Goal: Information Seeking & Learning: Find contact information

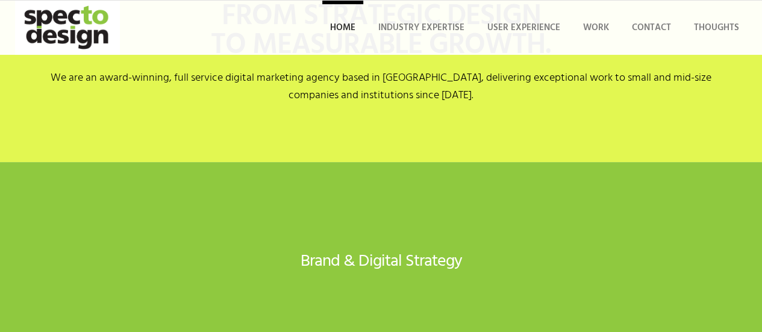
scroll to position [220, 0]
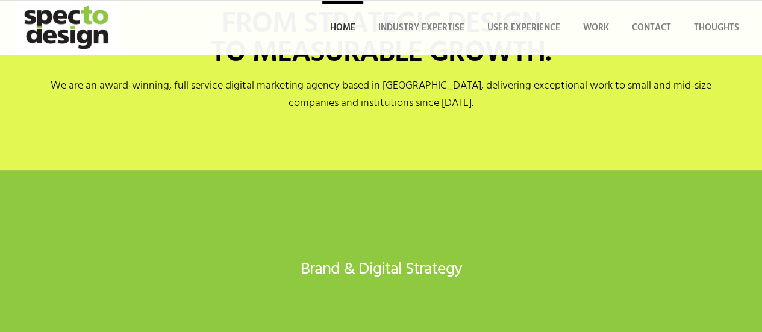
scroll to position [120, 0]
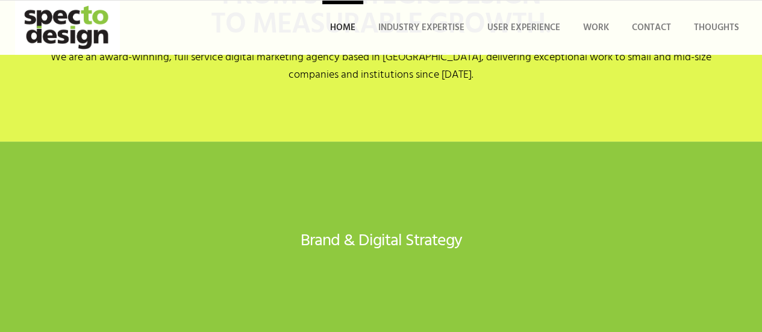
click at [0, 0] on div "BRAND STRATEGY Comprehensive brand strategy for industries including insurance,…" at bounding box center [0, 0] width 0 height 0
click at [624, 55] on li "Contact" at bounding box center [651, 28] width 55 height 54
click at [632, 35] on span "Contact" at bounding box center [651, 27] width 39 height 14
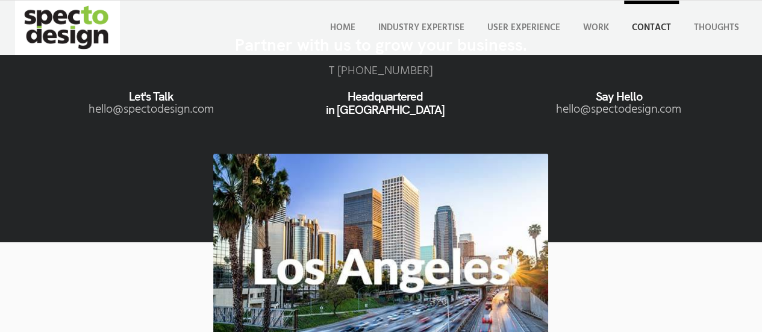
scroll to position [160, 0]
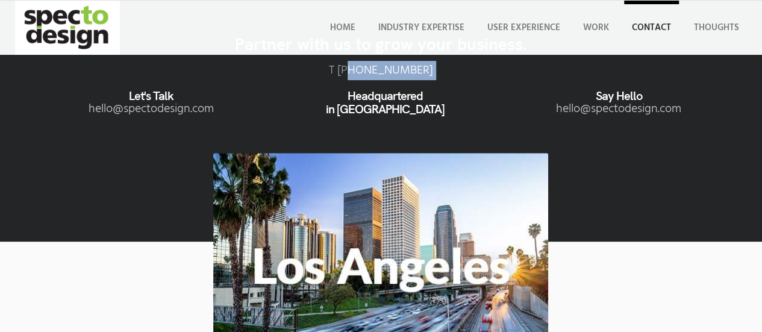
drag, startPoint x: 106, startPoint y: 88, endPoint x: 17, endPoint y: 81, distance: 89.4
click at [30, 81] on div "Partner with us to grow your business. T ‪[PHONE_NUMBER]‬ Let's Talk moc.ngised…" at bounding box center [380, 104] width 701 height 138
copy div "213) 394-5730‬"
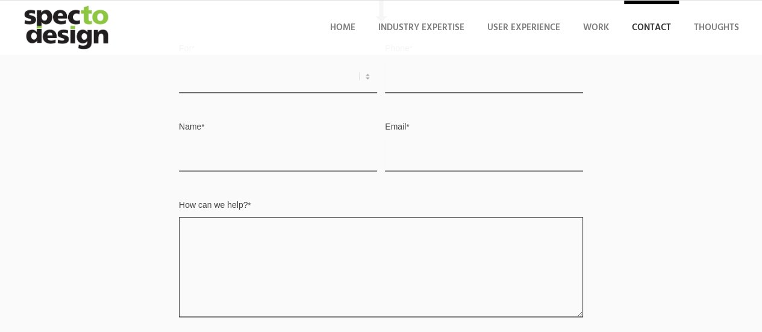
scroll to position [824, 0]
drag, startPoint x: 423, startPoint y: 218, endPoint x: 358, endPoint y: 219, distance: 64.4
copy span "213) 394-5730‬"
copy p "[STREET_ADDRESS]"
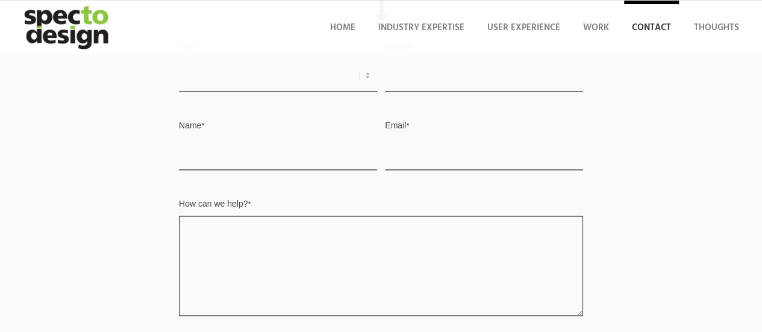
drag, startPoint x: 429, startPoint y: 272, endPoint x: 352, endPoint y: 256, distance: 79.1
drag, startPoint x: 349, startPoint y: 250, endPoint x: 434, endPoint y: 268, distance: 87.4
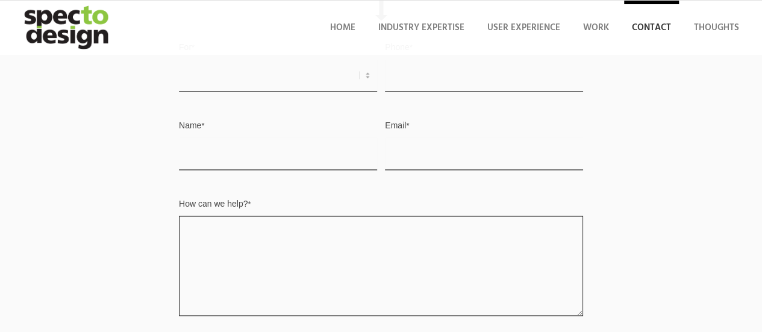
copy p "[STREET_ADDRESS]"
